Goal: Use online tool/utility: Utilize a website feature to perform a specific function

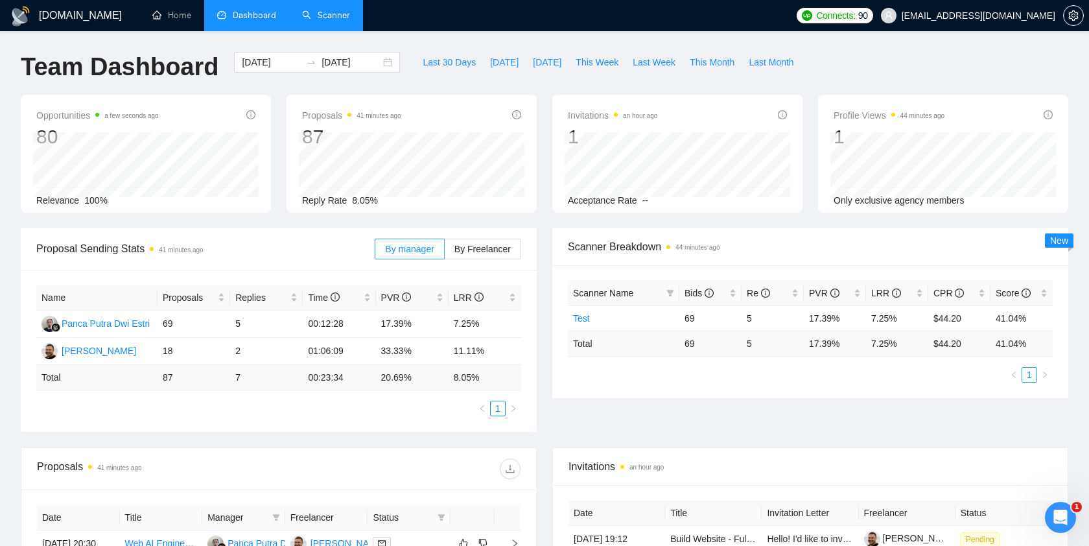
click at [319, 16] on link "Scanner" at bounding box center [326, 15] width 48 height 11
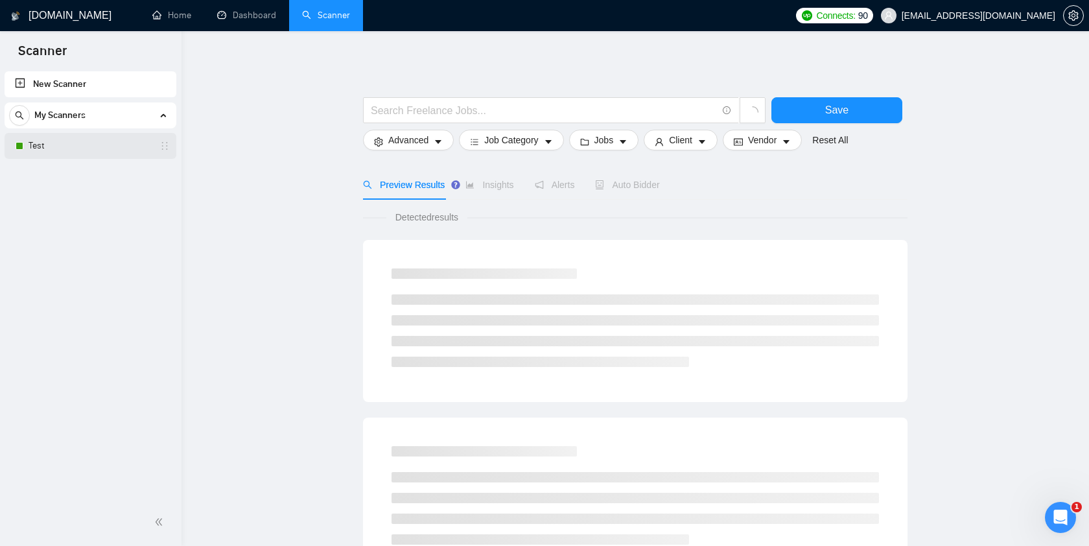
click at [56, 145] on link "Test" at bounding box center [90, 146] width 123 height 26
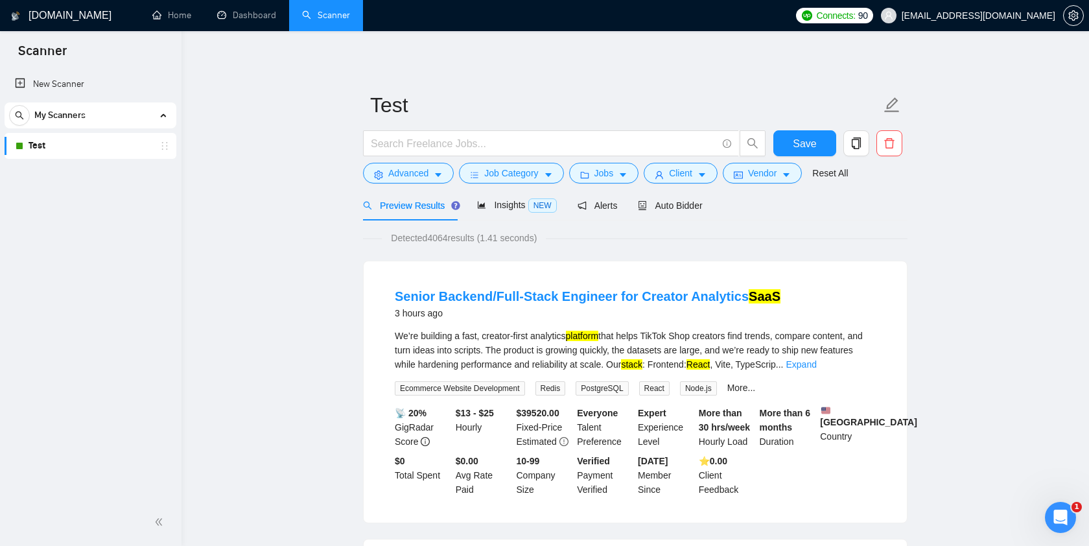
click at [103, 143] on link "Test" at bounding box center [90, 146] width 123 height 26
click at [244, 20] on link "Dashboard" at bounding box center [246, 15] width 59 height 11
